Goal: Entertainment & Leisure: Consume media (video, audio)

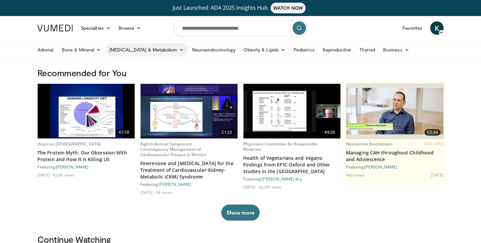
click at [134, 51] on link "[MEDICAL_DATA] & Metabolism" at bounding box center [146, 49] width 83 height 13
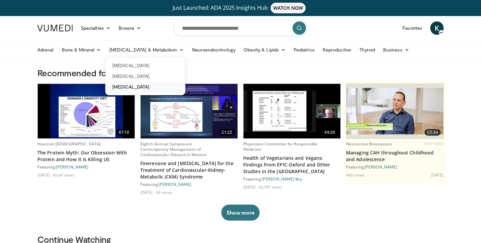
click at [138, 86] on link "[MEDICAL_DATA]" at bounding box center [144, 86] width 79 height 11
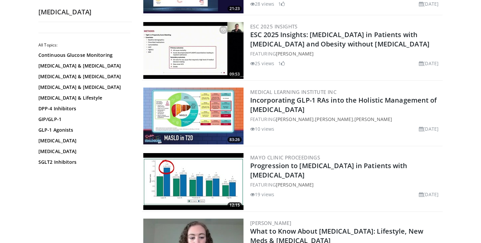
scroll to position [182, 0]
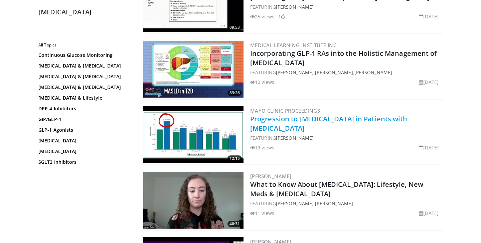
click at [344, 117] on link "Progression to [MEDICAL_DATA] in Patients with [MEDICAL_DATA]" at bounding box center [328, 123] width 157 height 18
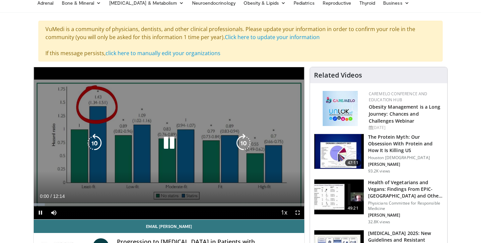
scroll to position [46, 0]
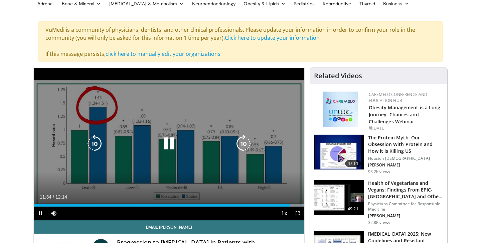
click at [171, 143] on icon "Video Player" at bounding box center [169, 143] width 19 height 19
